Goal: Transaction & Acquisition: Obtain resource

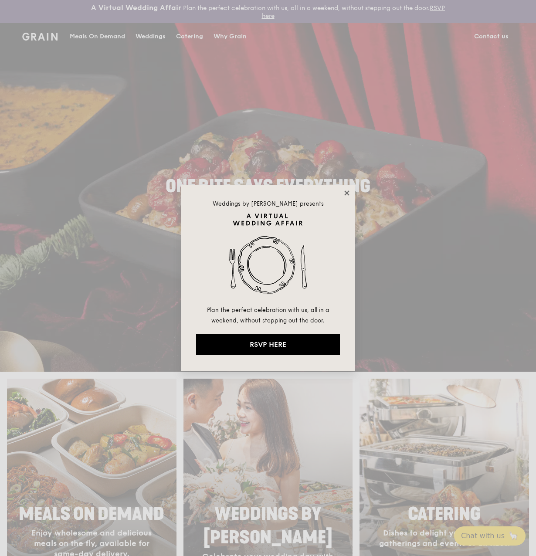
click at [347, 194] on icon at bounding box center [347, 193] width 8 height 8
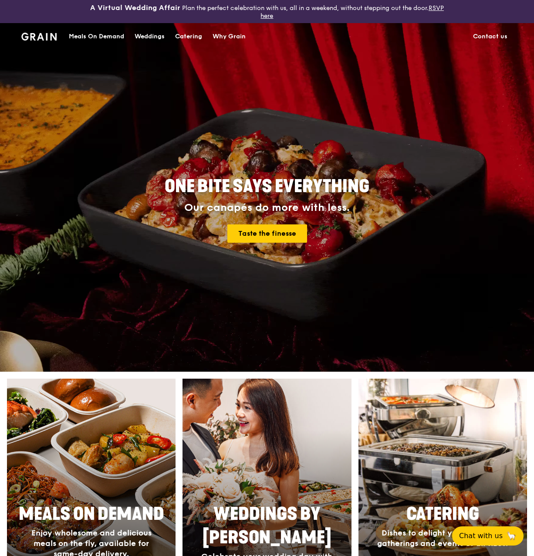
click at [186, 37] on div "Catering" at bounding box center [188, 37] width 27 height 26
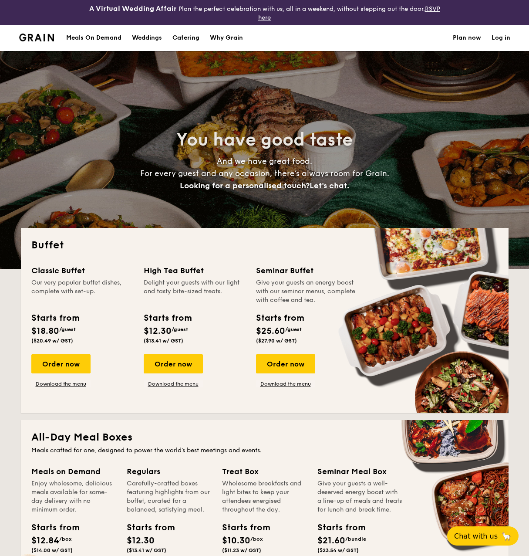
select select
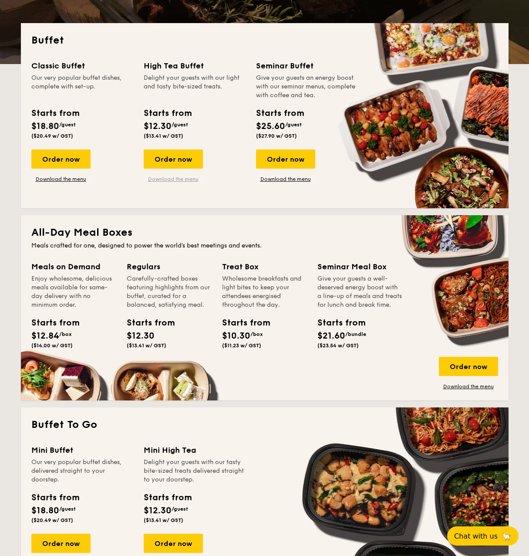
scroll to position [101, 0]
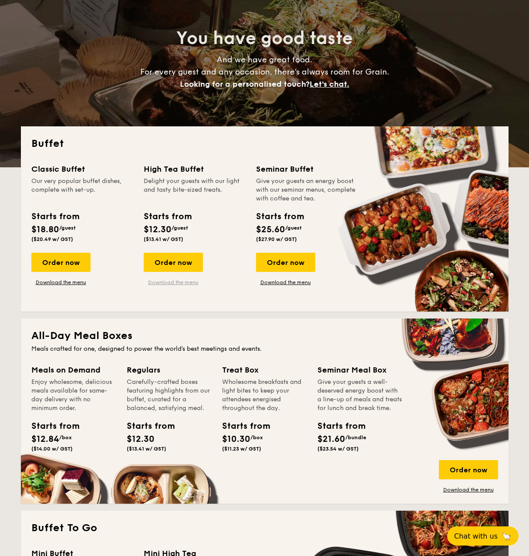
click at [177, 285] on link "Download the menu" at bounding box center [173, 282] width 59 height 7
